Goal: Complete application form

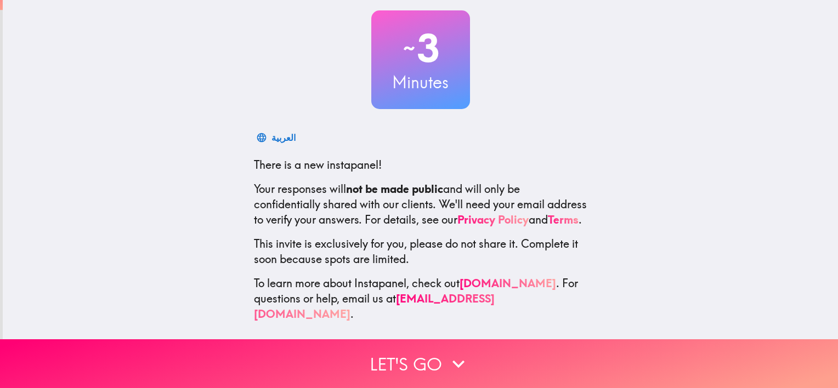
scroll to position [68, 0]
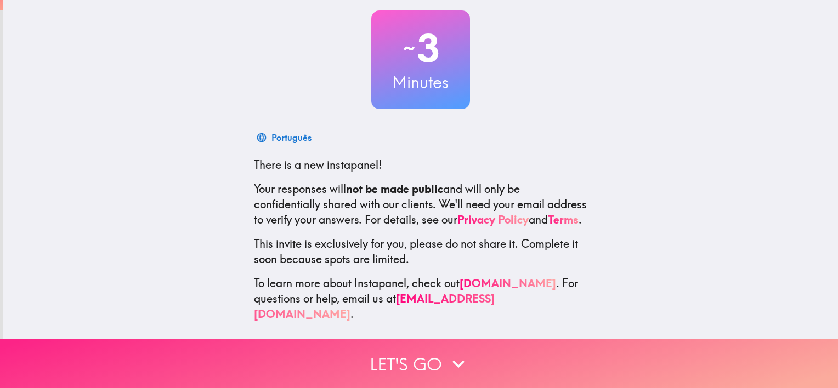
click at [454, 353] on icon "button" at bounding box center [458, 364] width 24 height 24
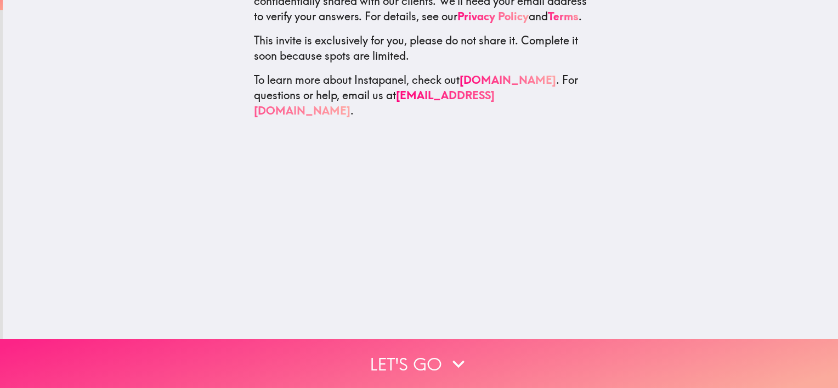
scroll to position [0, 0]
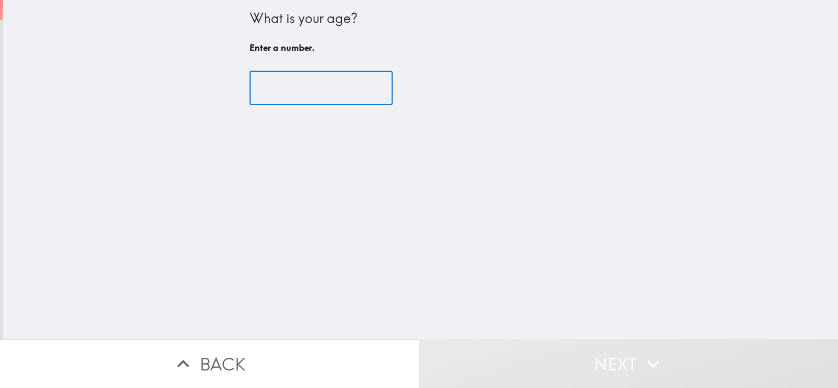
click at [311, 88] on input "number" at bounding box center [321, 88] width 143 height 34
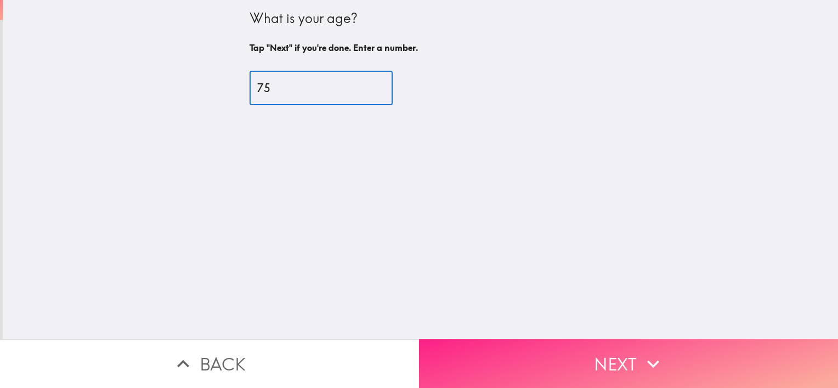
type input "75"
click at [621, 356] on button "Next" at bounding box center [628, 363] width 419 height 49
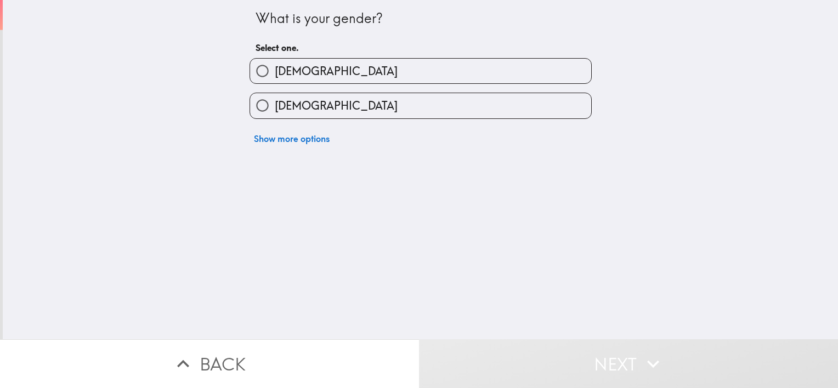
click at [261, 72] on input "[DEMOGRAPHIC_DATA]" at bounding box center [262, 71] width 25 height 25
radio input "true"
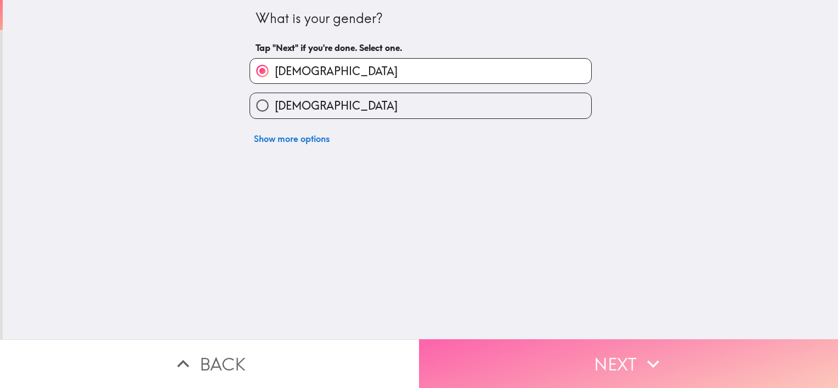
click at [616, 347] on button "Next" at bounding box center [628, 363] width 419 height 49
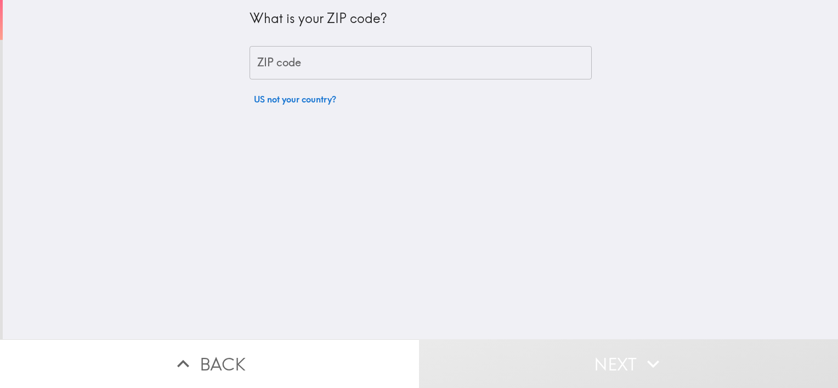
click at [285, 63] on input "ZIP code" at bounding box center [421, 63] width 342 height 34
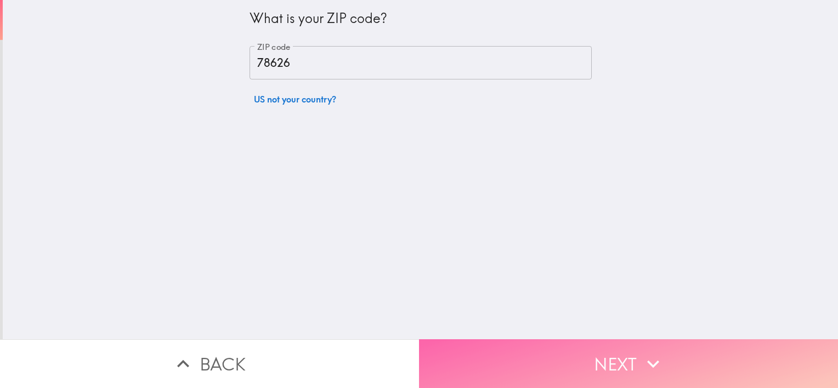
click at [597, 353] on button "Next" at bounding box center [628, 363] width 419 height 49
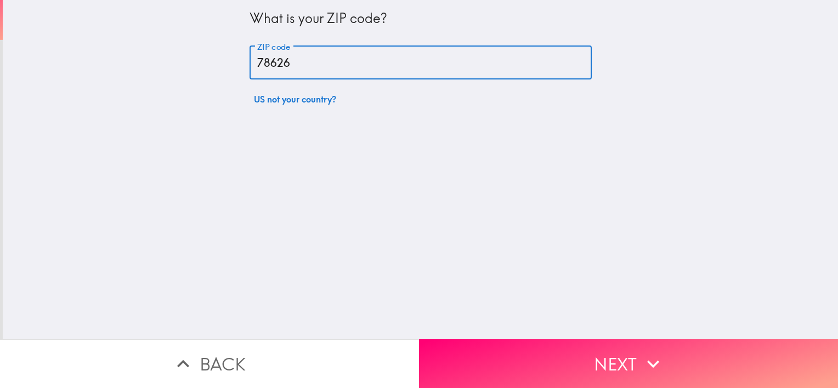
click at [309, 70] on input "78626" at bounding box center [421, 63] width 342 height 34
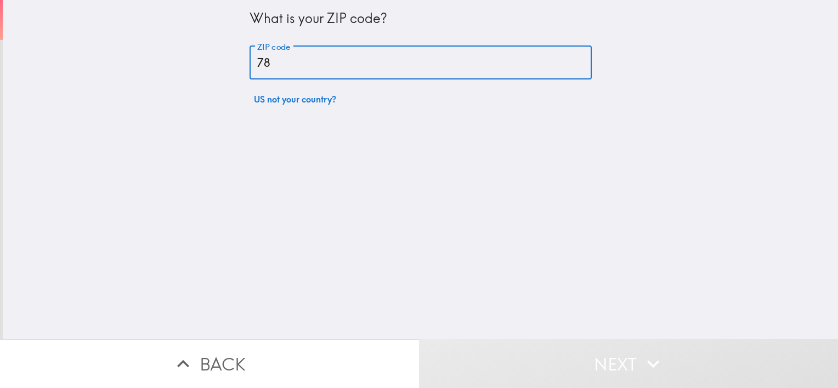
type input "7"
click at [309, 70] on input "ZIP code" at bounding box center [421, 63] width 342 height 34
type input "78626"
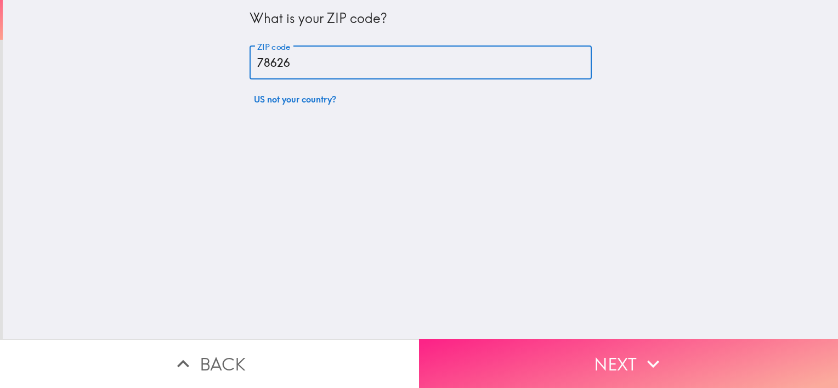
click at [627, 348] on button "Next" at bounding box center [628, 363] width 419 height 49
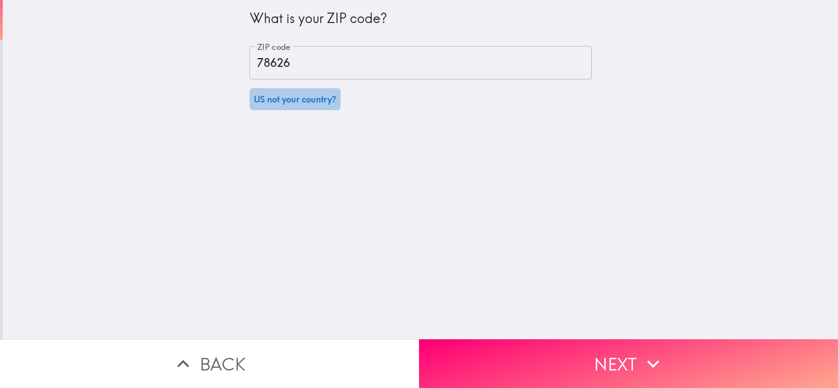
click at [285, 99] on button "US not your country?" at bounding box center [295, 99] width 91 height 22
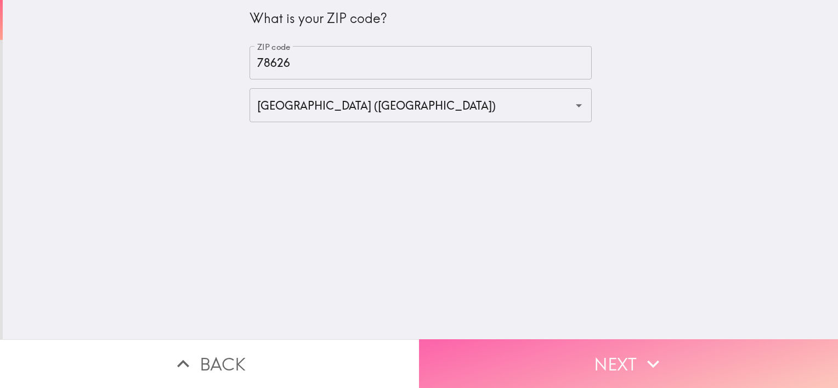
click at [634, 355] on button "Next" at bounding box center [628, 363] width 419 height 49
click at [616, 354] on button "Next" at bounding box center [628, 363] width 419 height 49
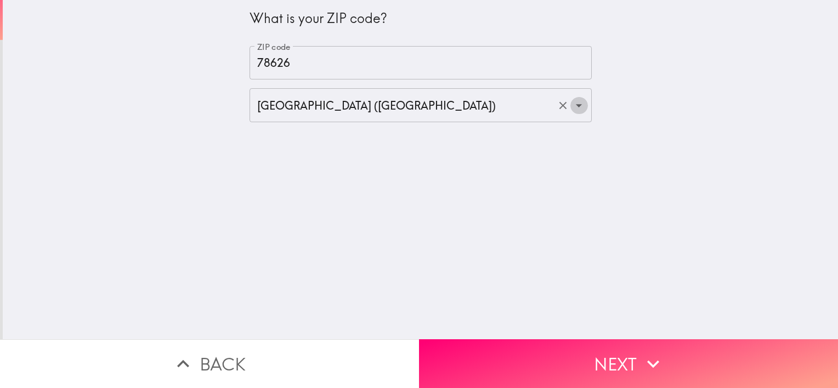
click at [576, 105] on icon "Open" at bounding box center [579, 105] width 6 height 3
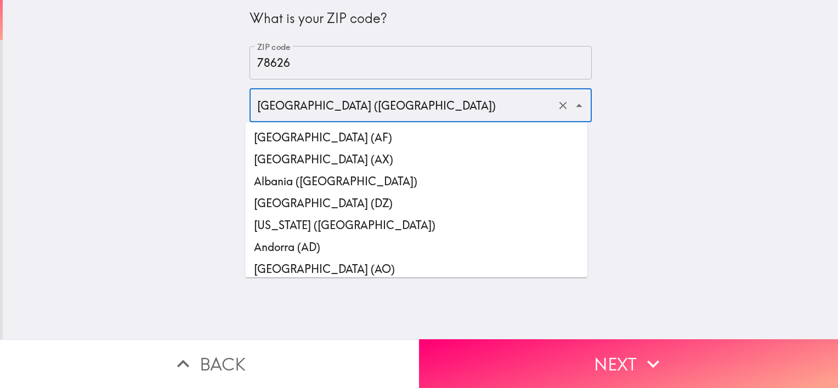
scroll to position [5113, 0]
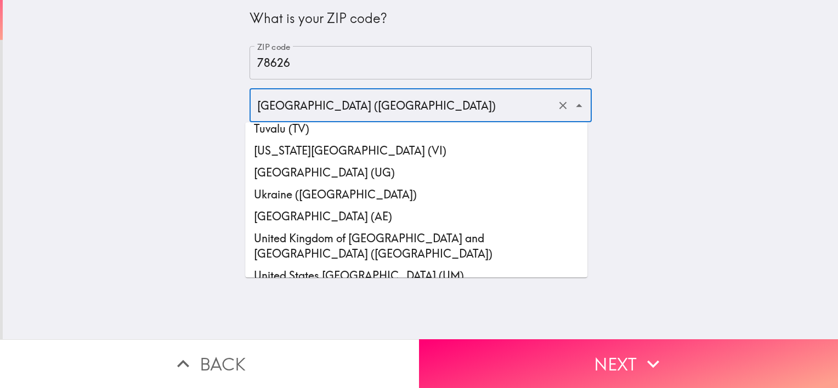
click at [442, 287] on li "[GEOGRAPHIC_DATA] ([GEOGRAPHIC_DATA])" at bounding box center [416, 298] width 342 height 22
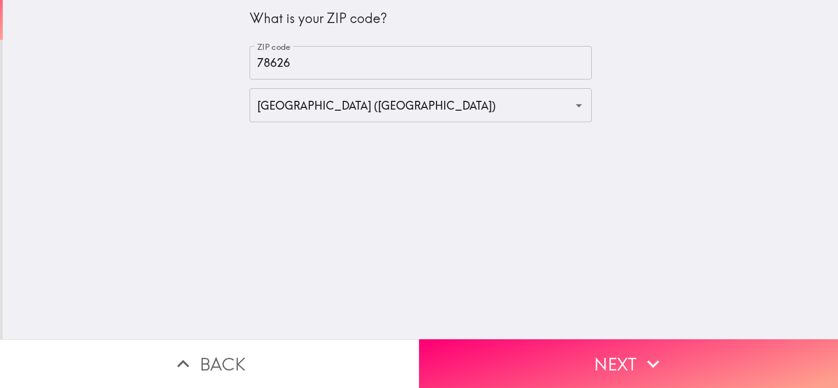
click at [485, 195] on div "What is your ZIP code? ZIP code 78626 ZIP code [GEOGRAPHIC_DATA] ([GEOGRAPHIC_D…" at bounding box center [420, 169] width 835 height 339
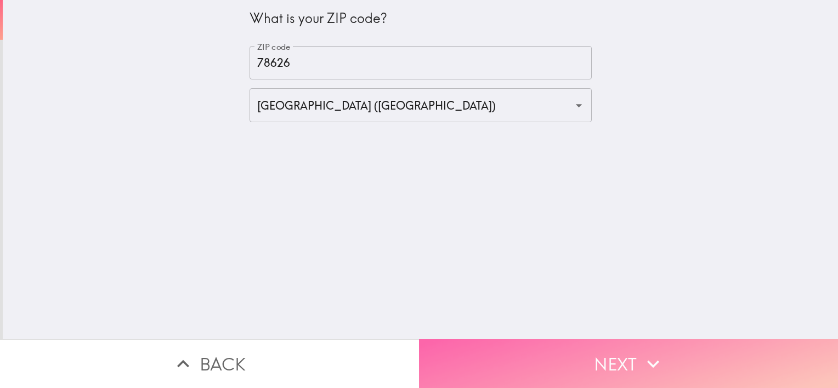
click at [601, 348] on button "Next" at bounding box center [628, 363] width 419 height 49
